Goal: Information Seeking & Learning: Learn about a topic

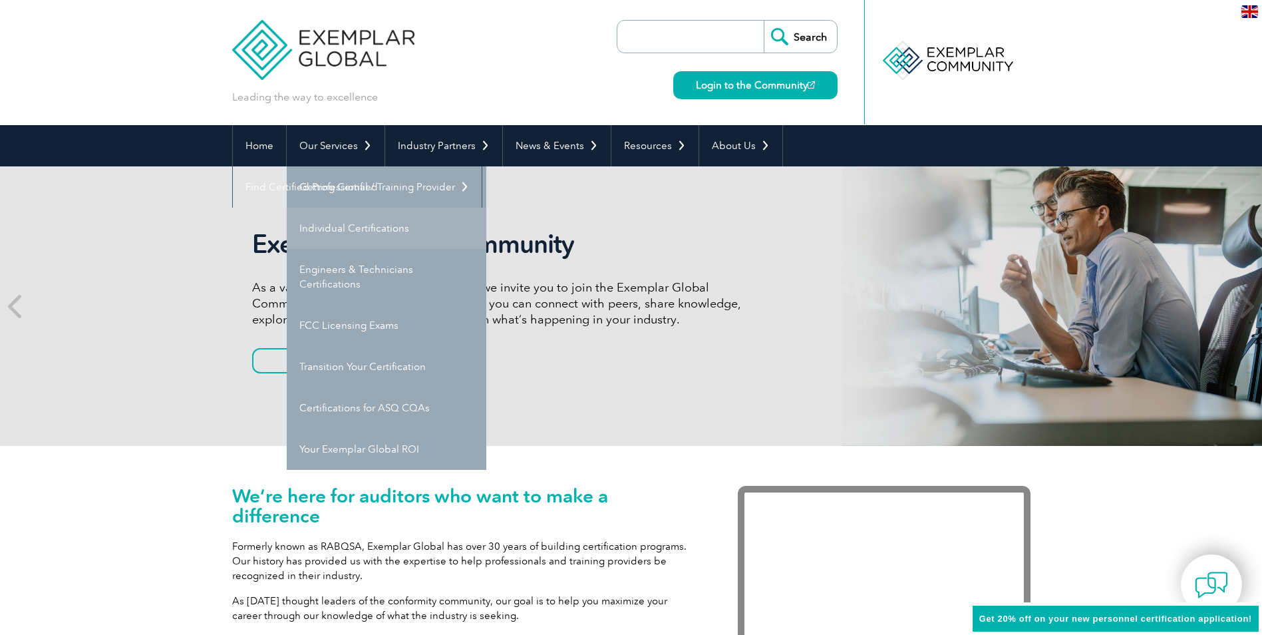
click at [356, 223] on link "Individual Certifications" at bounding box center [387, 228] width 200 height 41
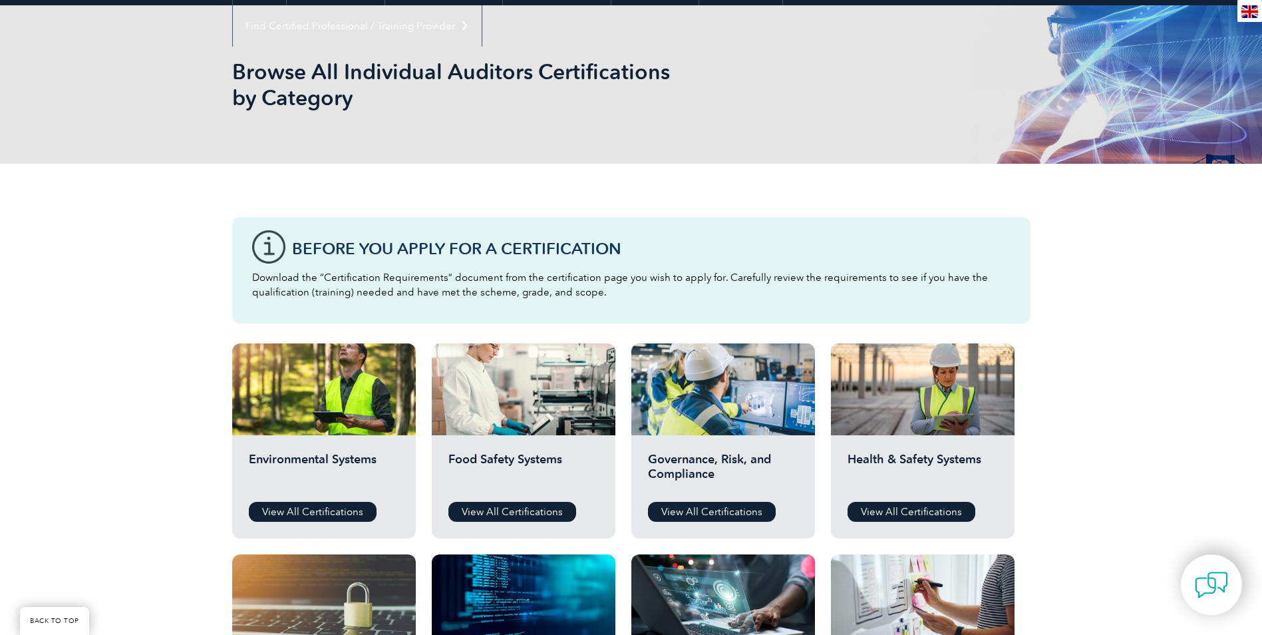
scroll to position [399, 0]
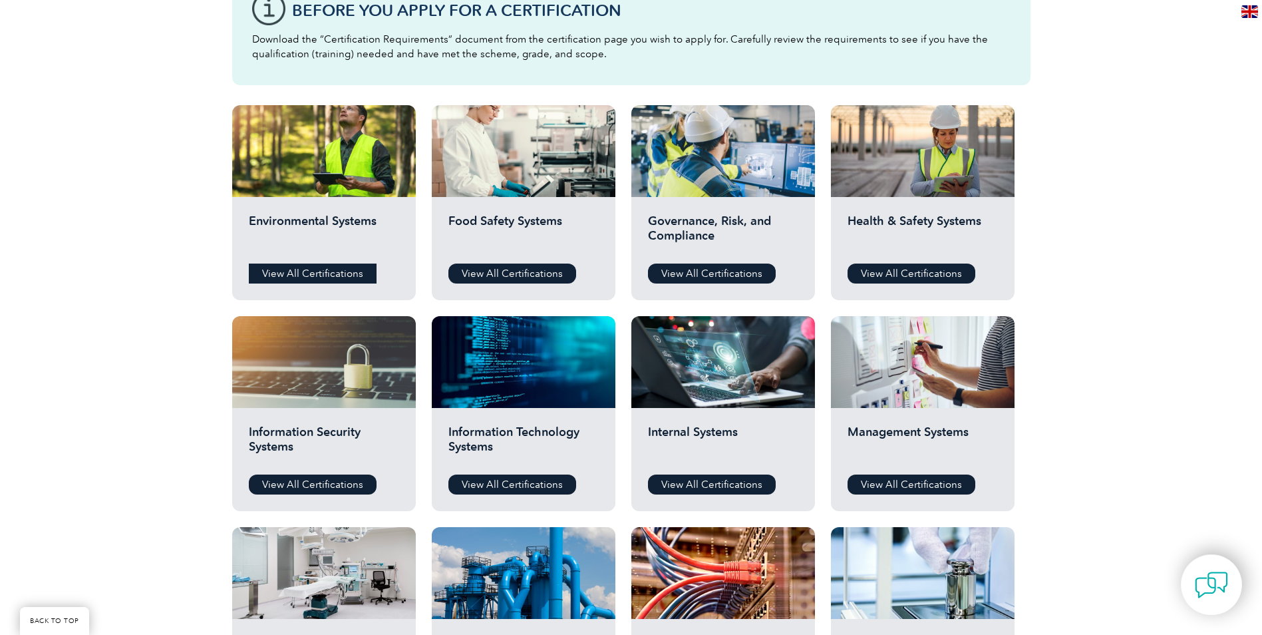
click at [315, 272] on link "View All Certifications" at bounding box center [313, 273] width 128 height 20
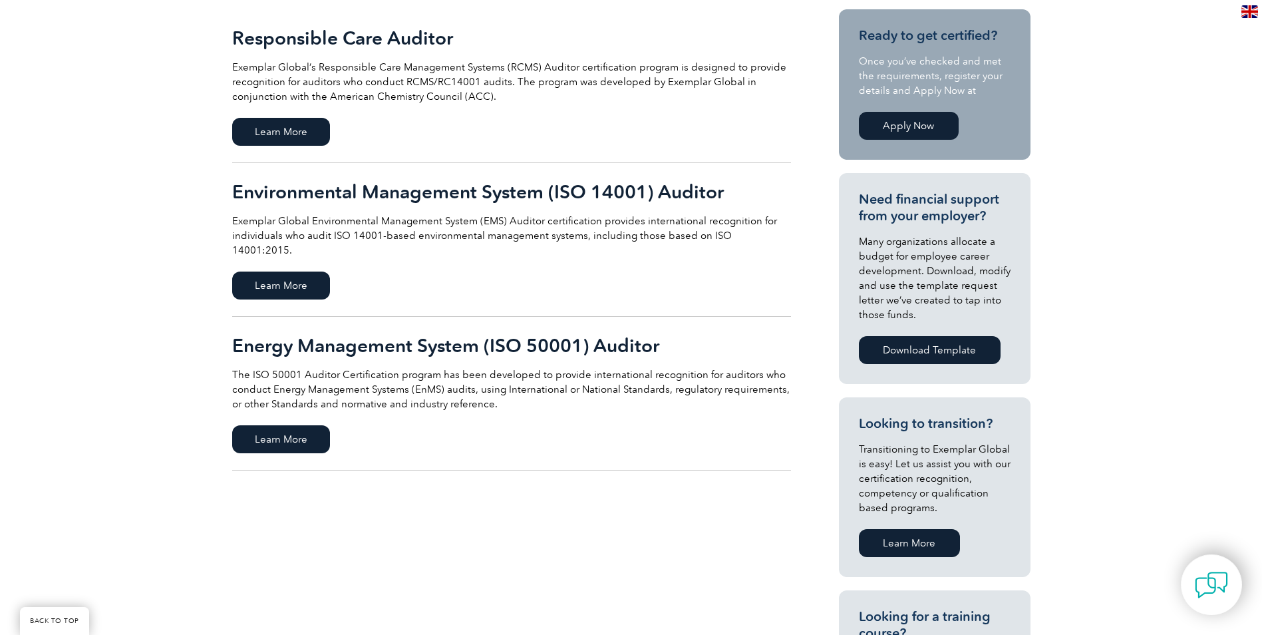
scroll to position [333, 0]
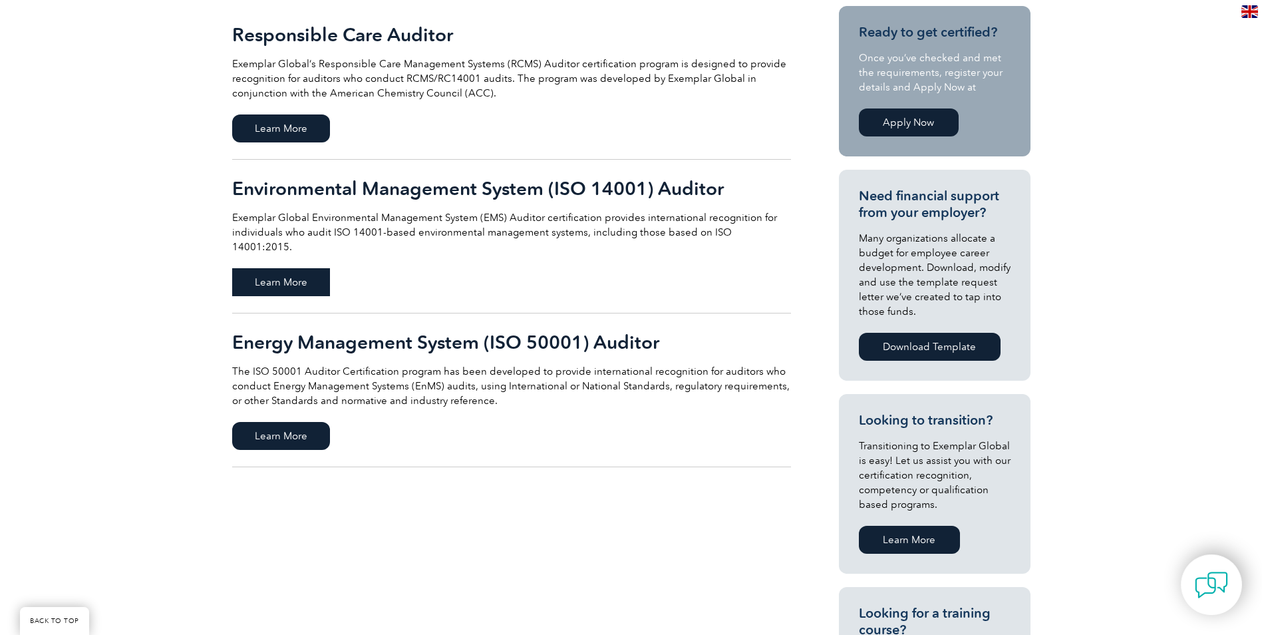
click at [288, 268] on span "Learn More" at bounding box center [281, 282] width 98 height 28
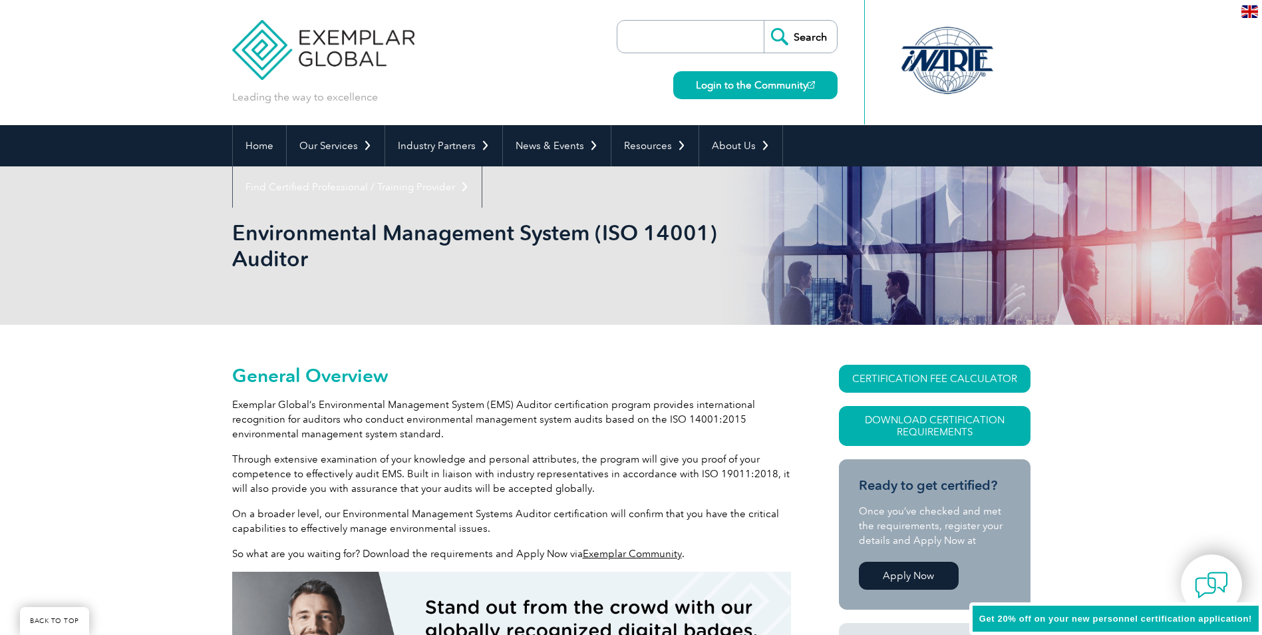
scroll to position [252, 0]
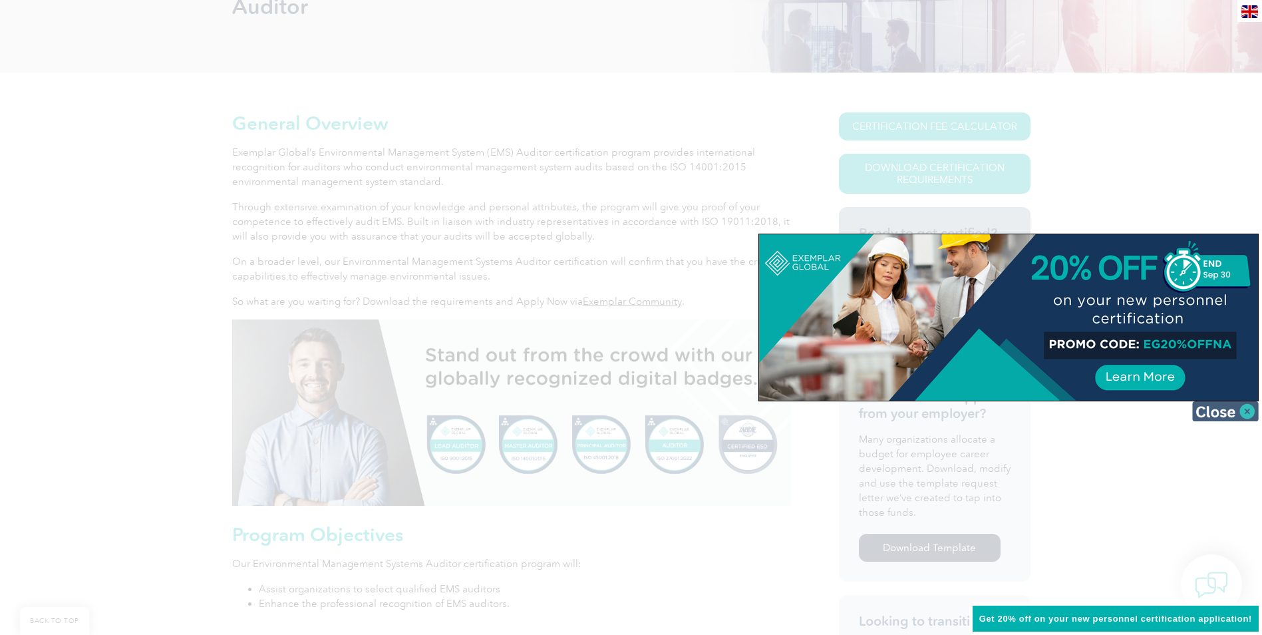
click at [1252, 412] on img at bounding box center [1225, 411] width 67 height 20
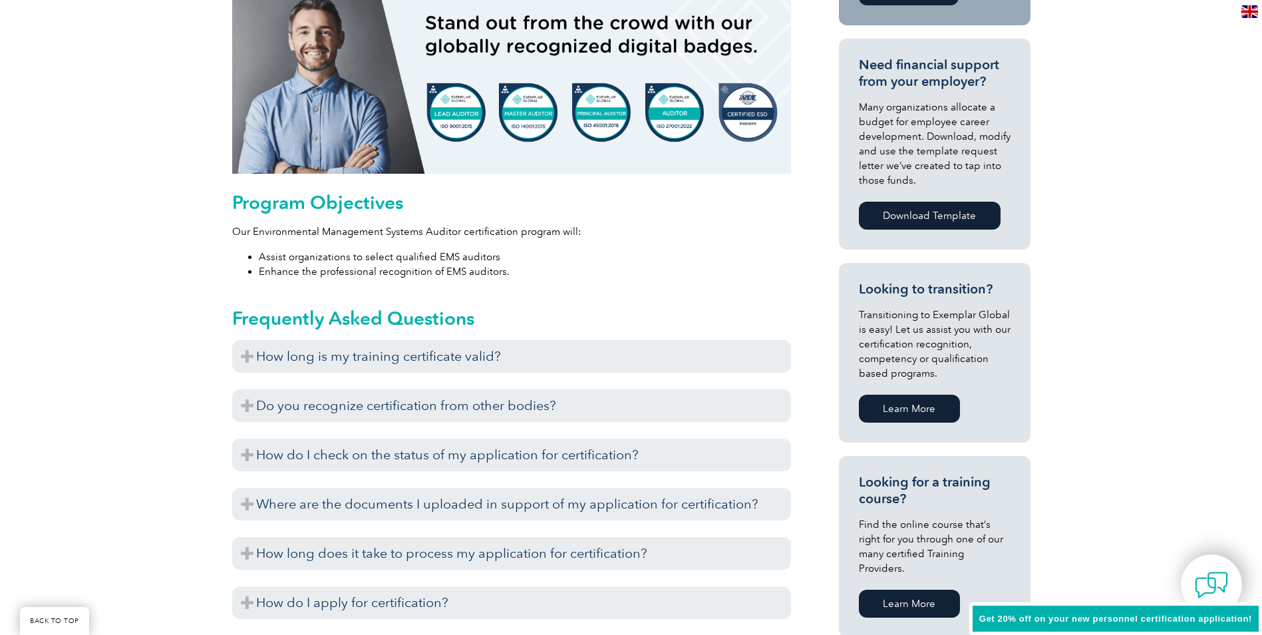
scroll to position [585, 0]
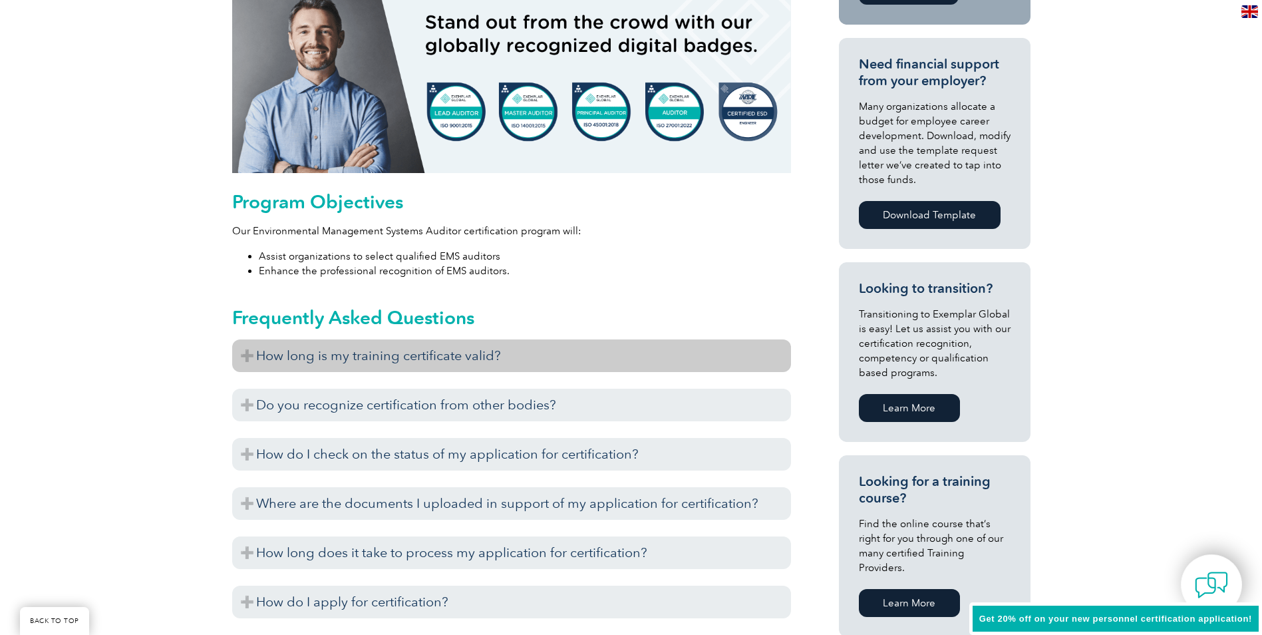
click at [305, 355] on h3 "How long is my training certificate valid?" at bounding box center [511, 355] width 559 height 33
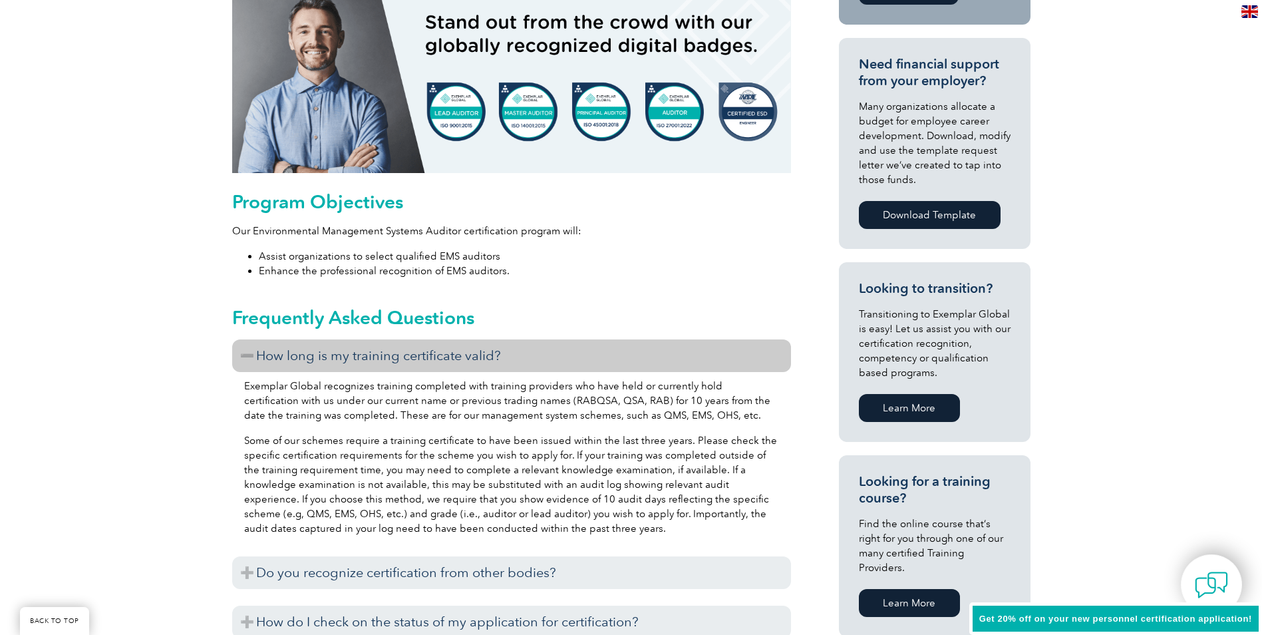
click at [305, 355] on h3 "How long is my training certificate valid?" at bounding box center [511, 355] width 559 height 33
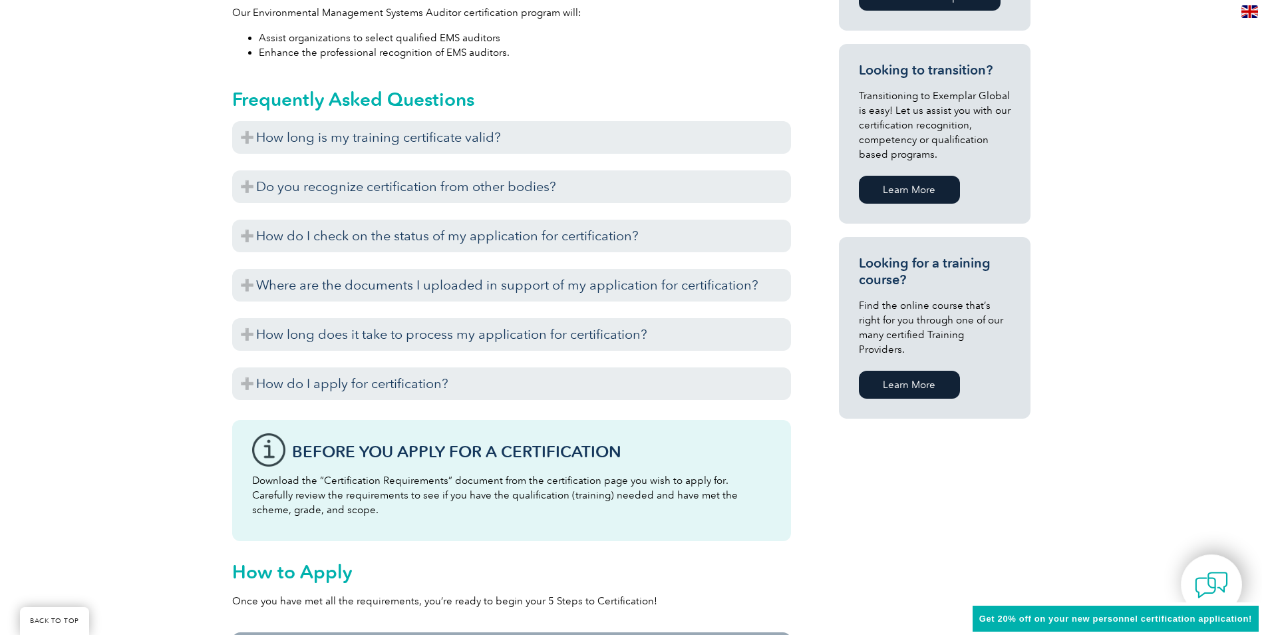
scroll to position [784, 0]
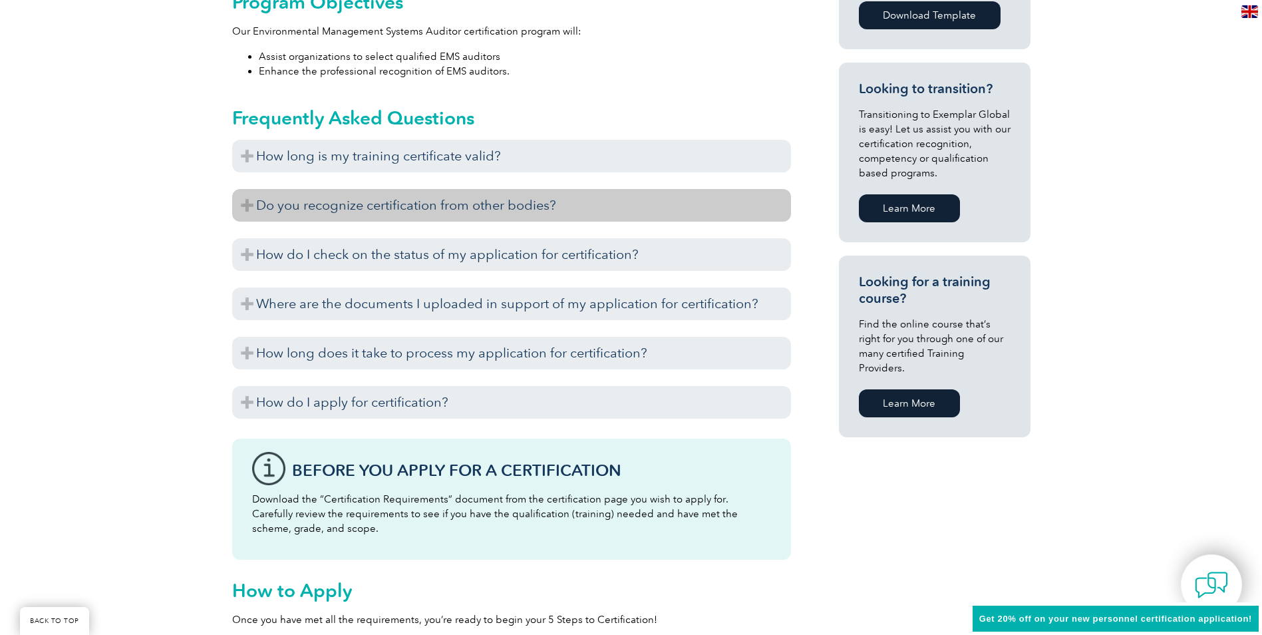
click at [373, 215] on h3 "Do you recognize certification from other bodies?" at bounding box center [511, 205] width 559 height 33
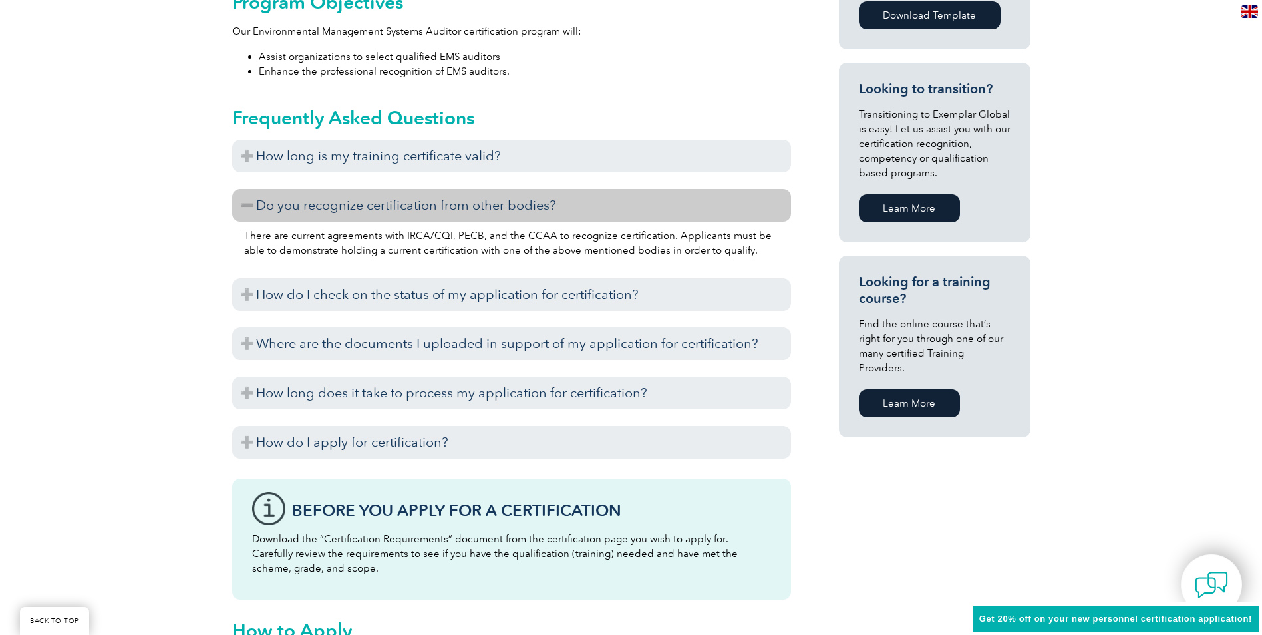
click at [373, 215] on h3 "Do you recognize certification from other bodies?" at bounding box center [511, 205] width 559 height 33
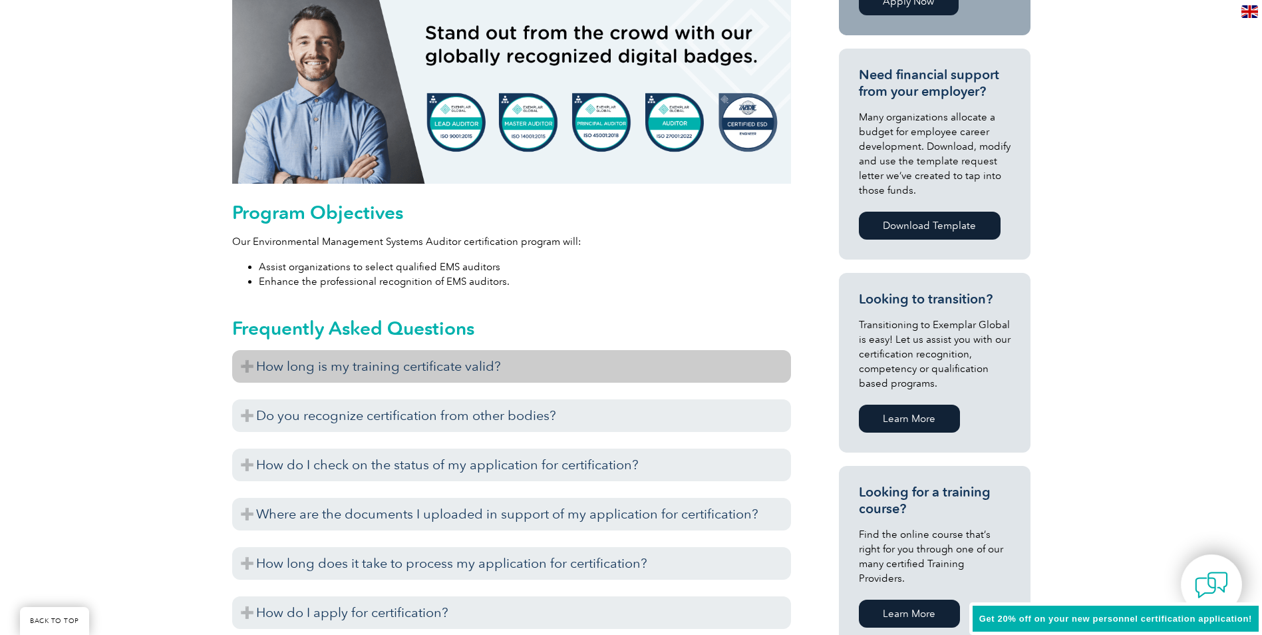
scroll to position [752, 0]
